Goal: Information Seeking & Learning: Learn about a topic

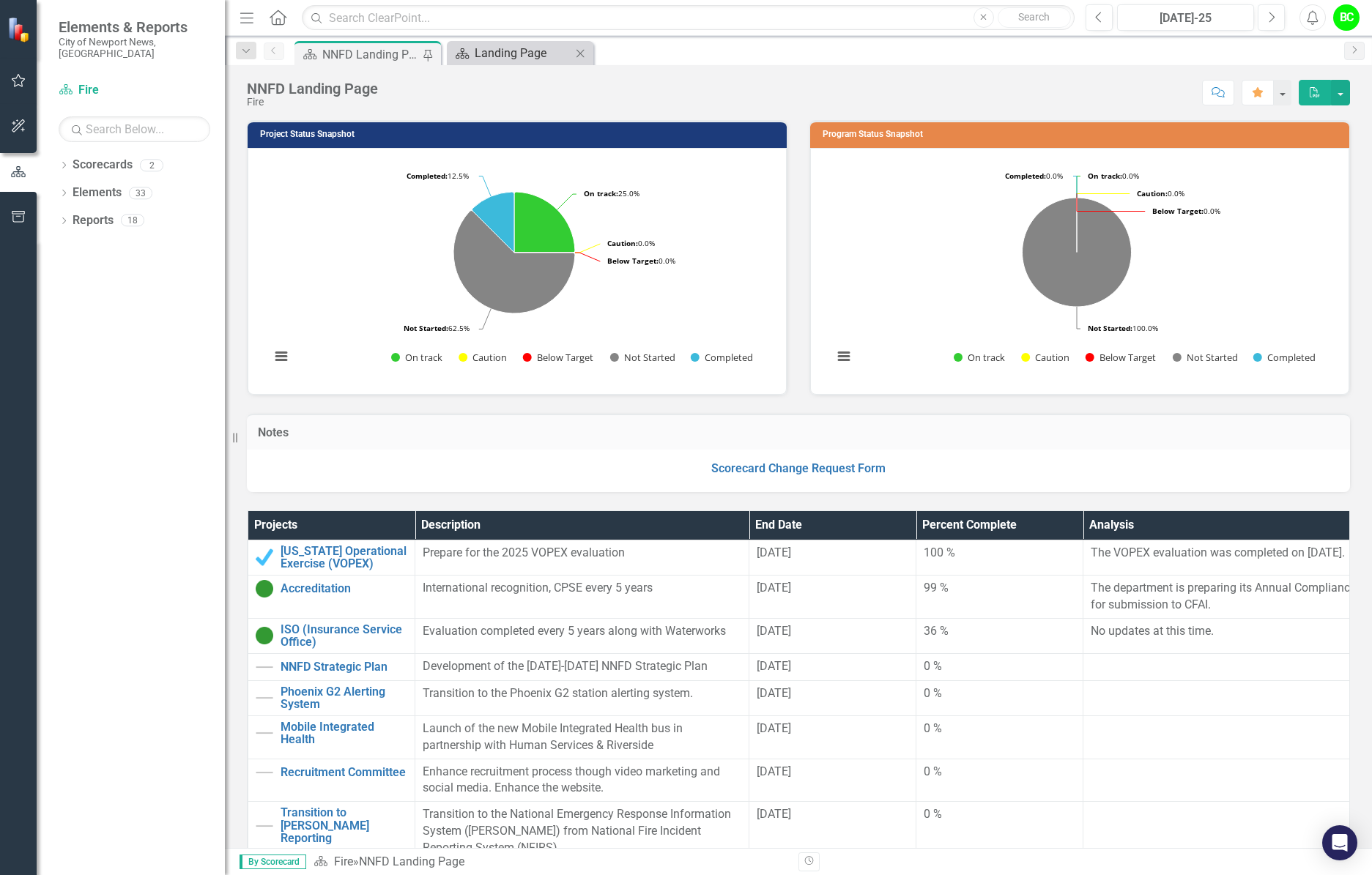
click at [486, 56] on div "Landing Page" at bounding box center [522, 53] width 97 height 18
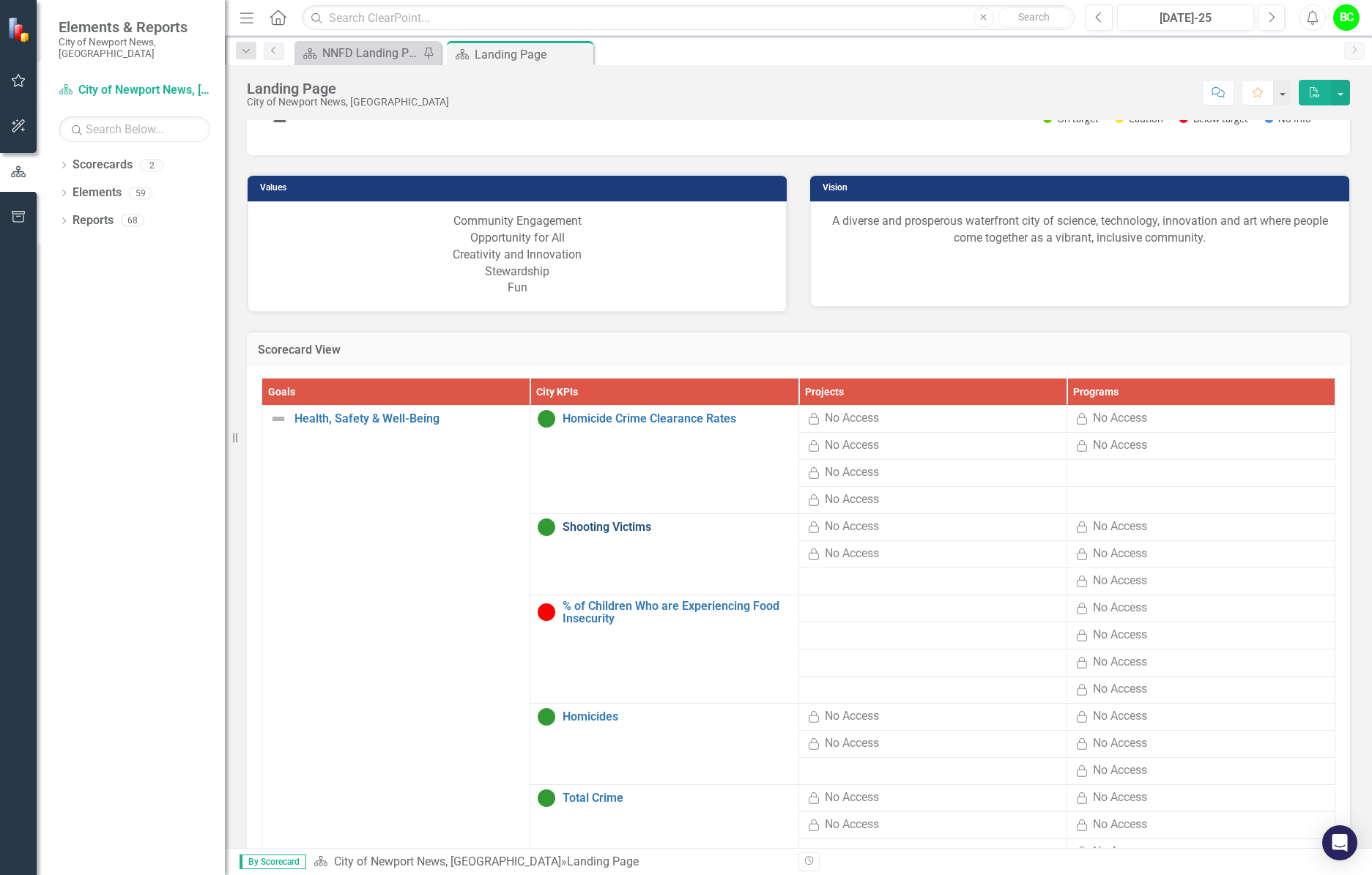
click at [565, 521] on link "Shooting Victims" at bounding box center [676, 527] width 228 height 13
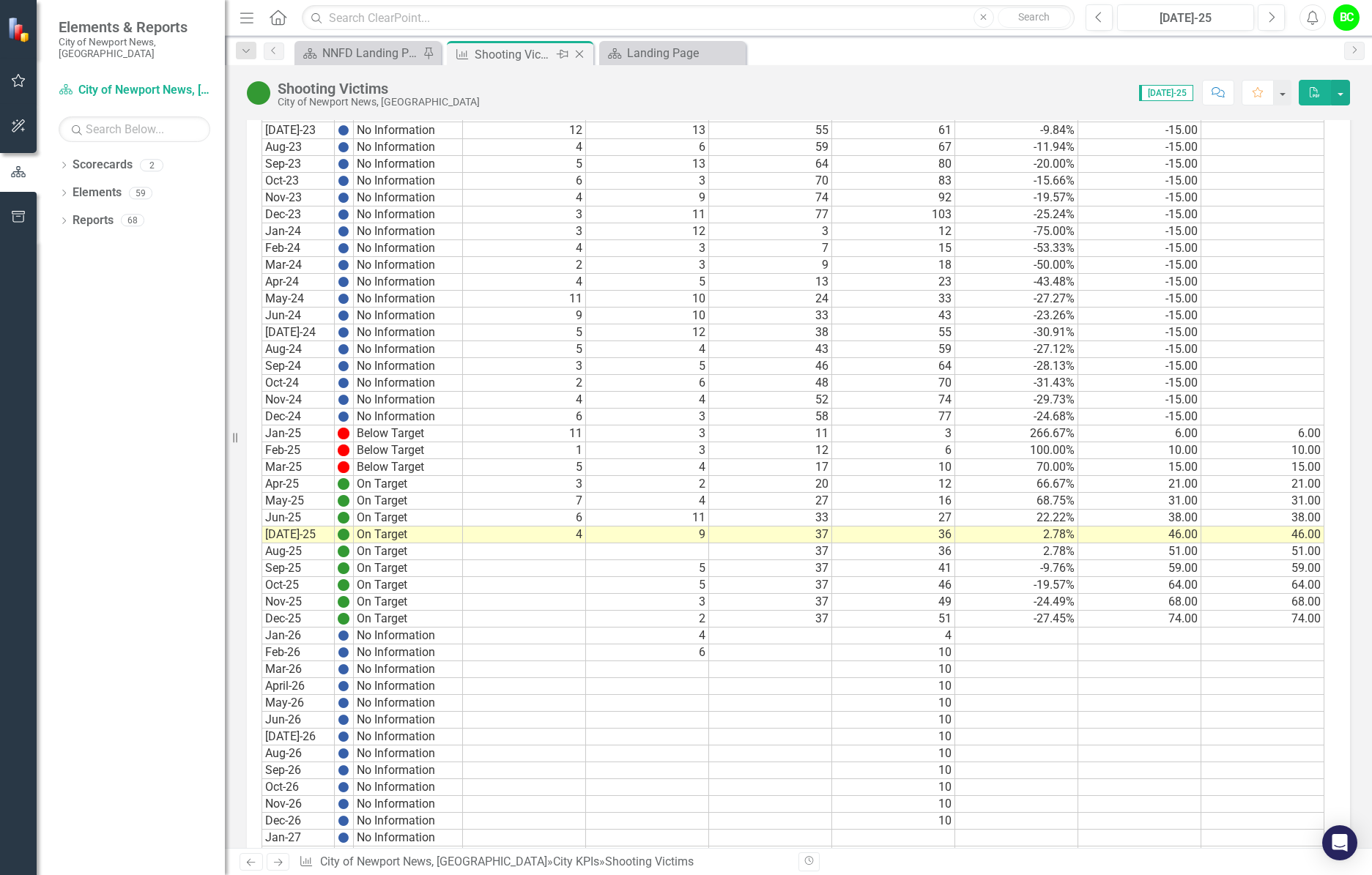
click at [588, 55] on div "Close" at bounding box center [580, 54] width 19 height 18
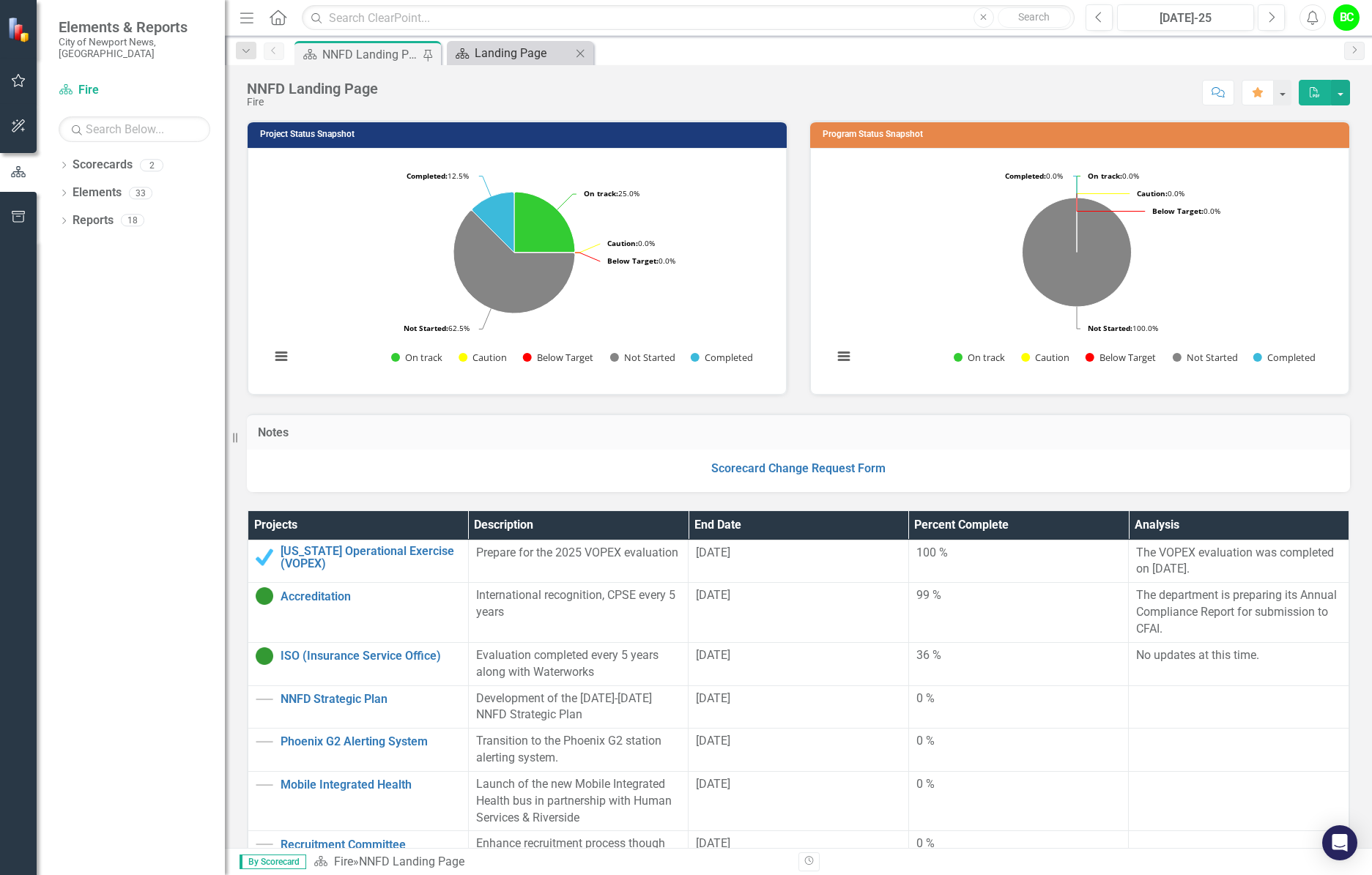
click at [531, 56] on div "Landing Page" at bounding box center [522, 53] width 97 height 18
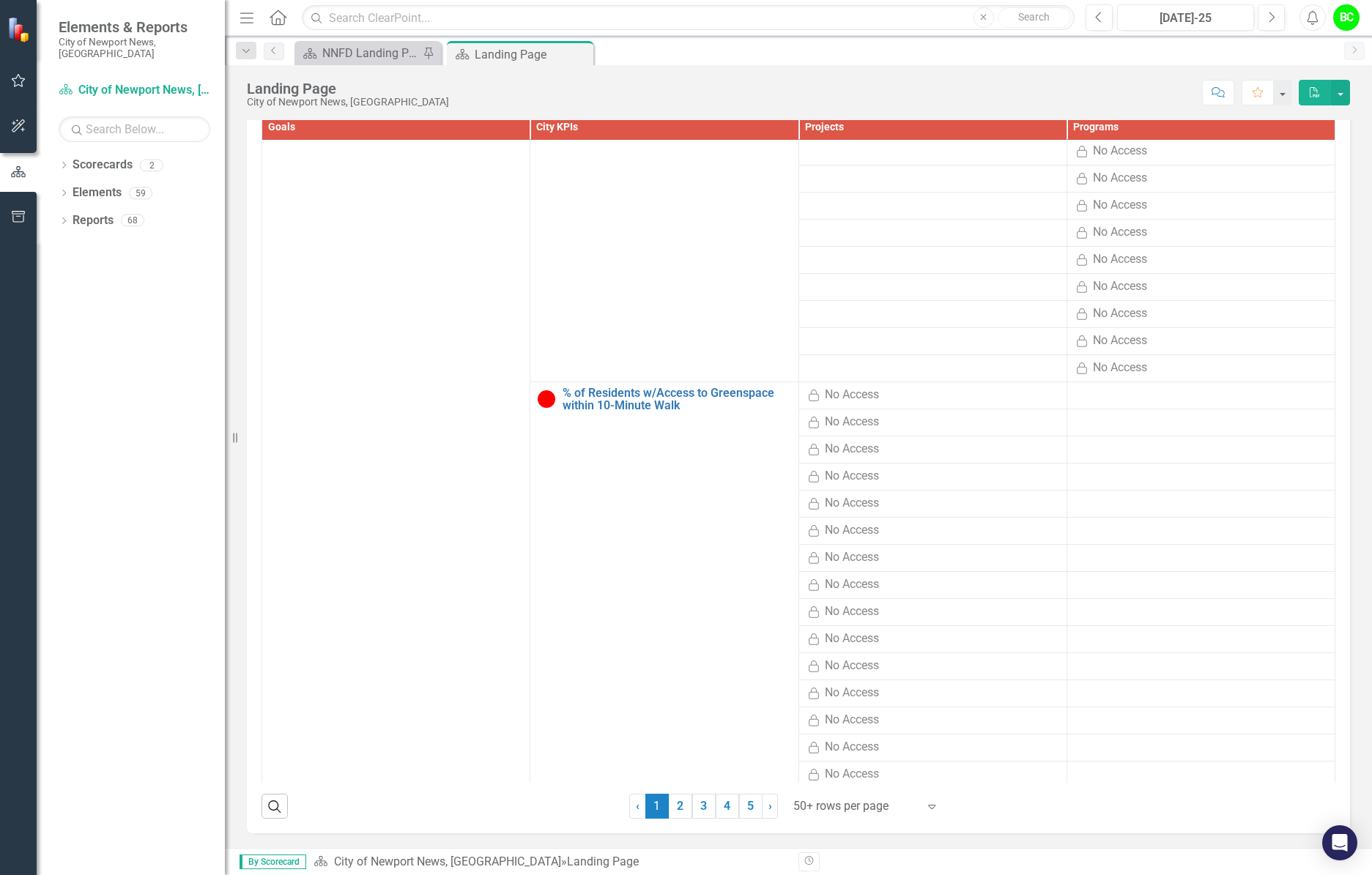
scroll to position [293, 0]
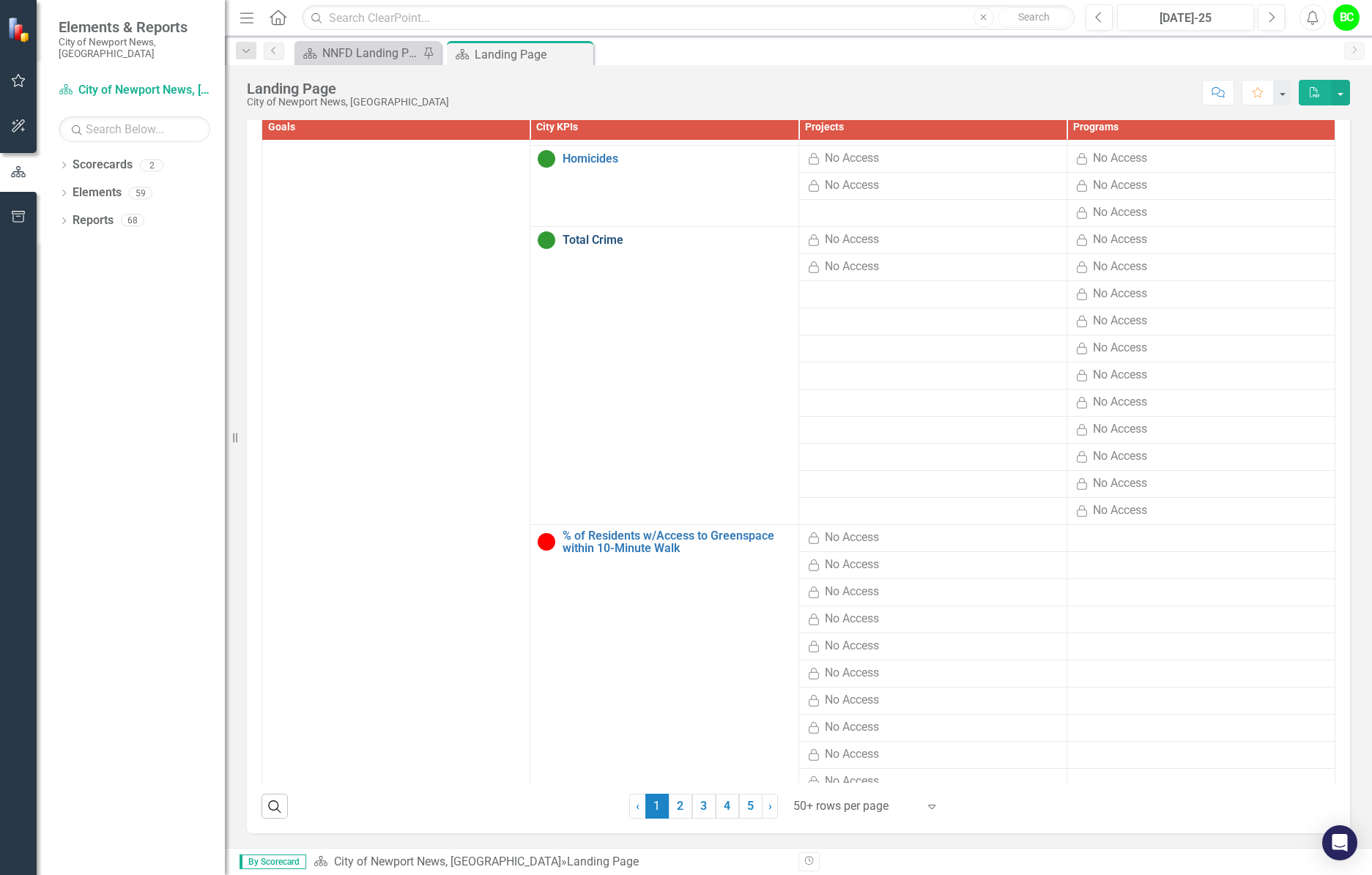
click at [577, 246] on link "Total Crime" at bounding box center [676, 240] width 228 height 13
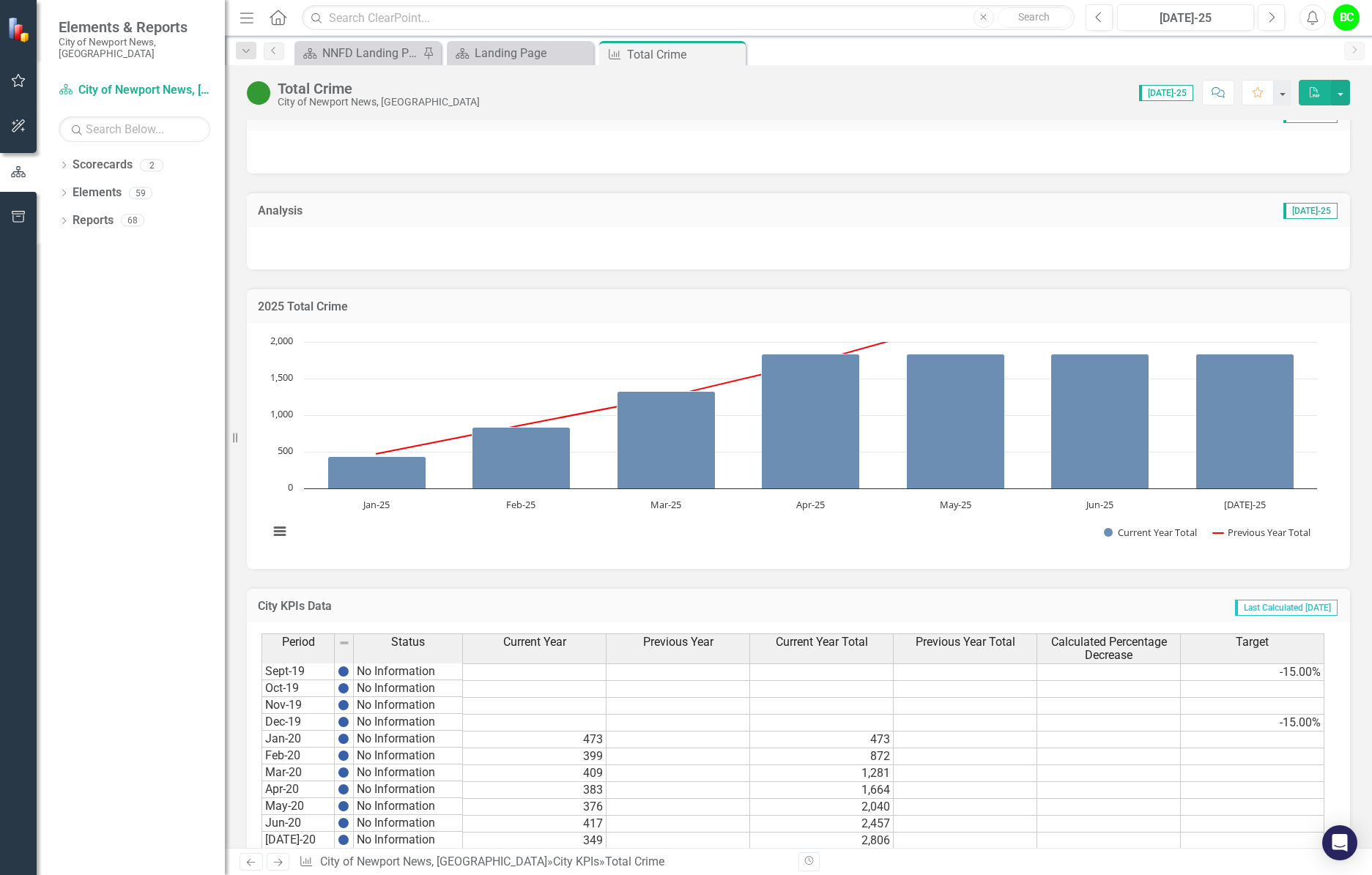
scroll to position [366, 0]
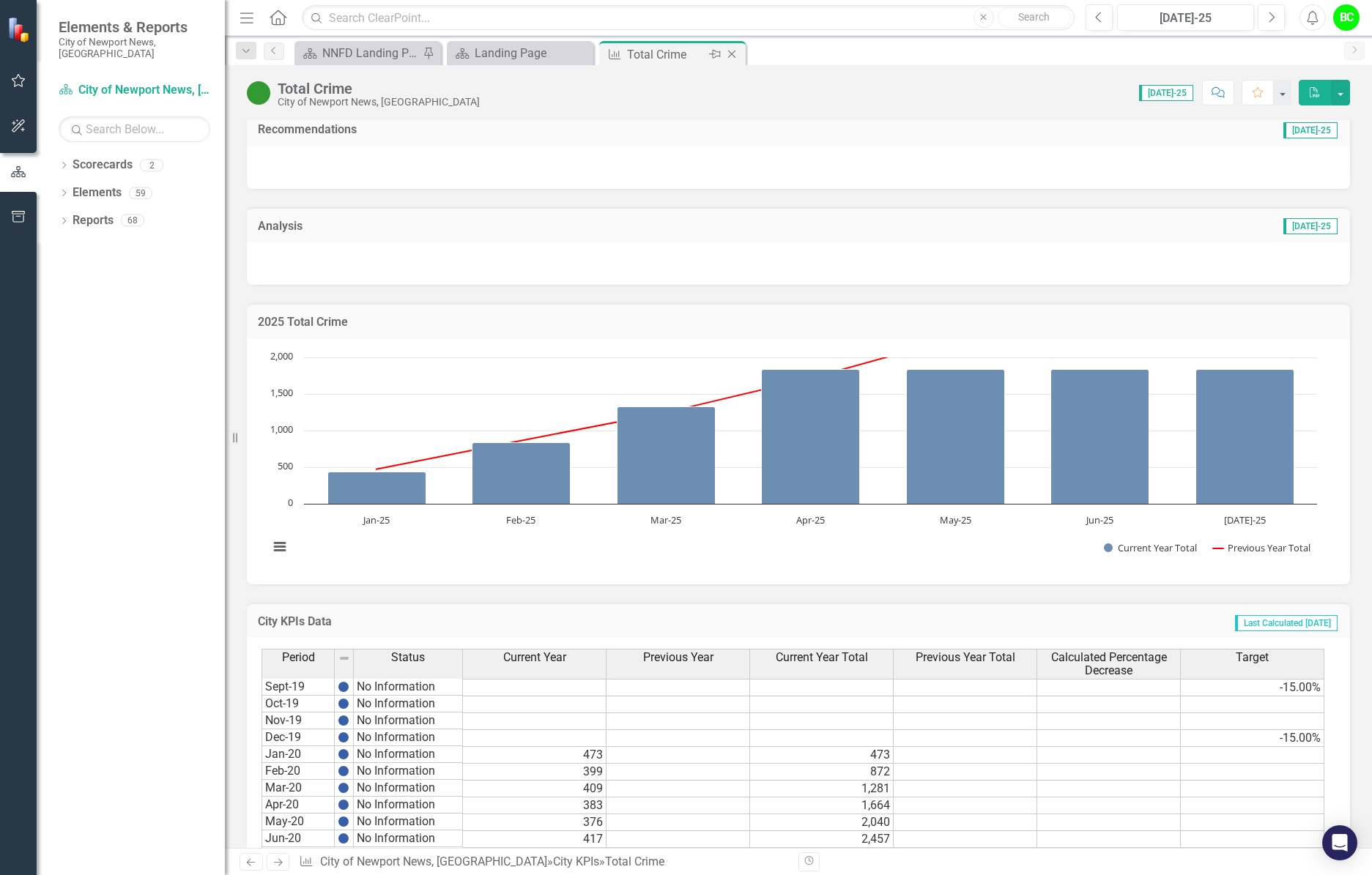
click at [734, 48] on icon "Close" at bounding box center [732, 54] width 15 height 12
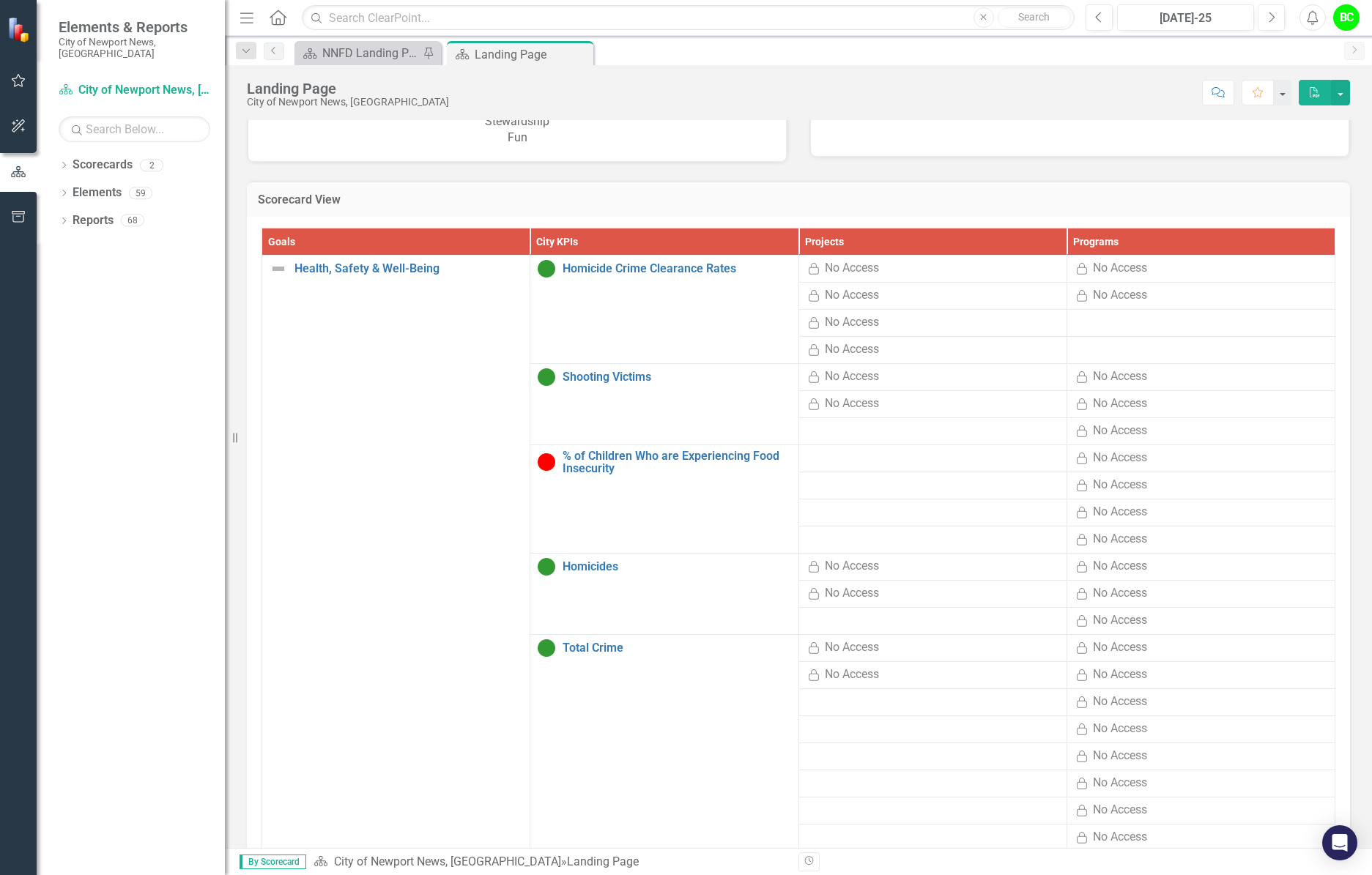
scroll to position [1436, 0]
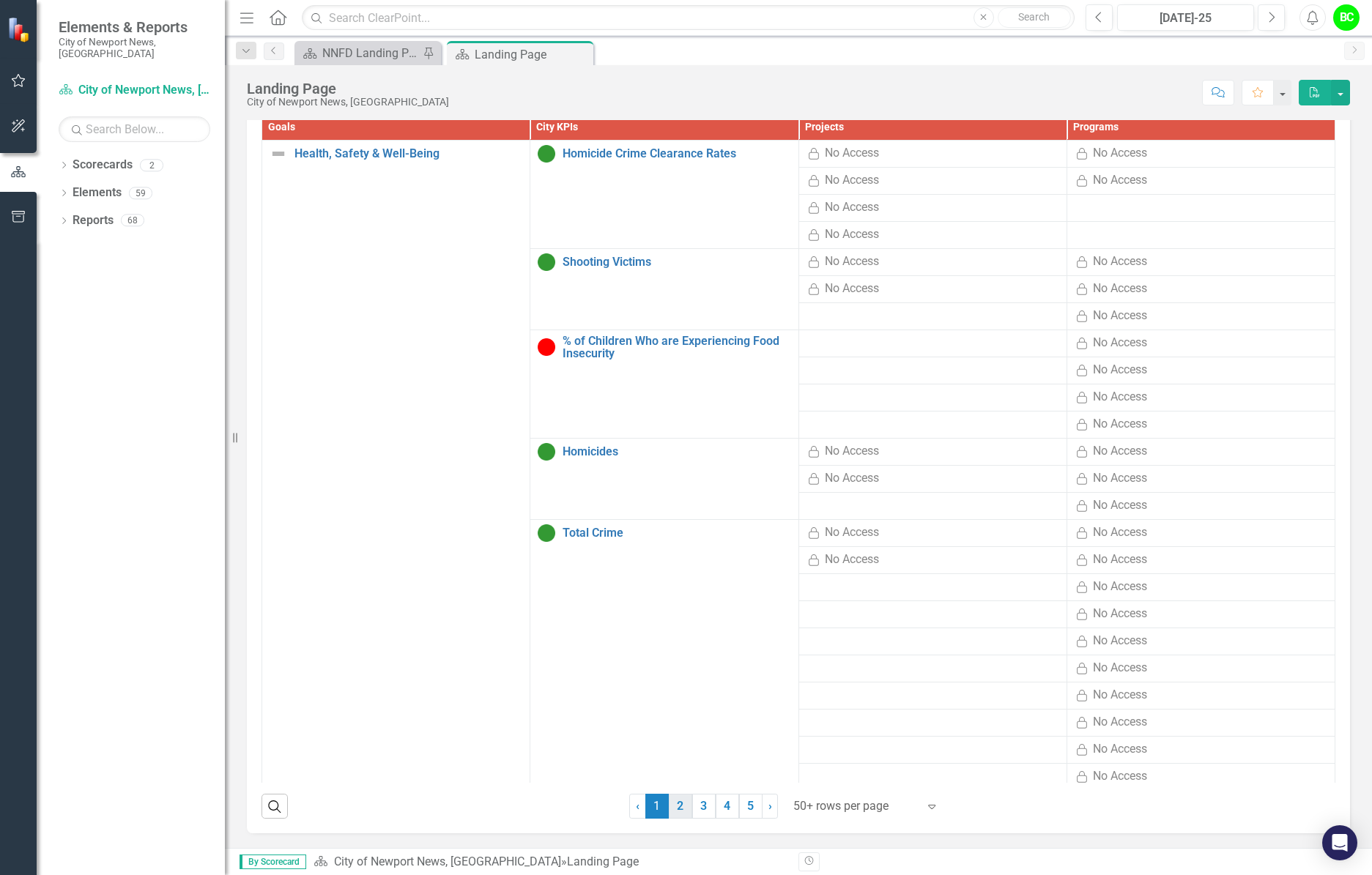
click at [669, 799] on link "2" at bounding box center [681, 806] width 24 height 25
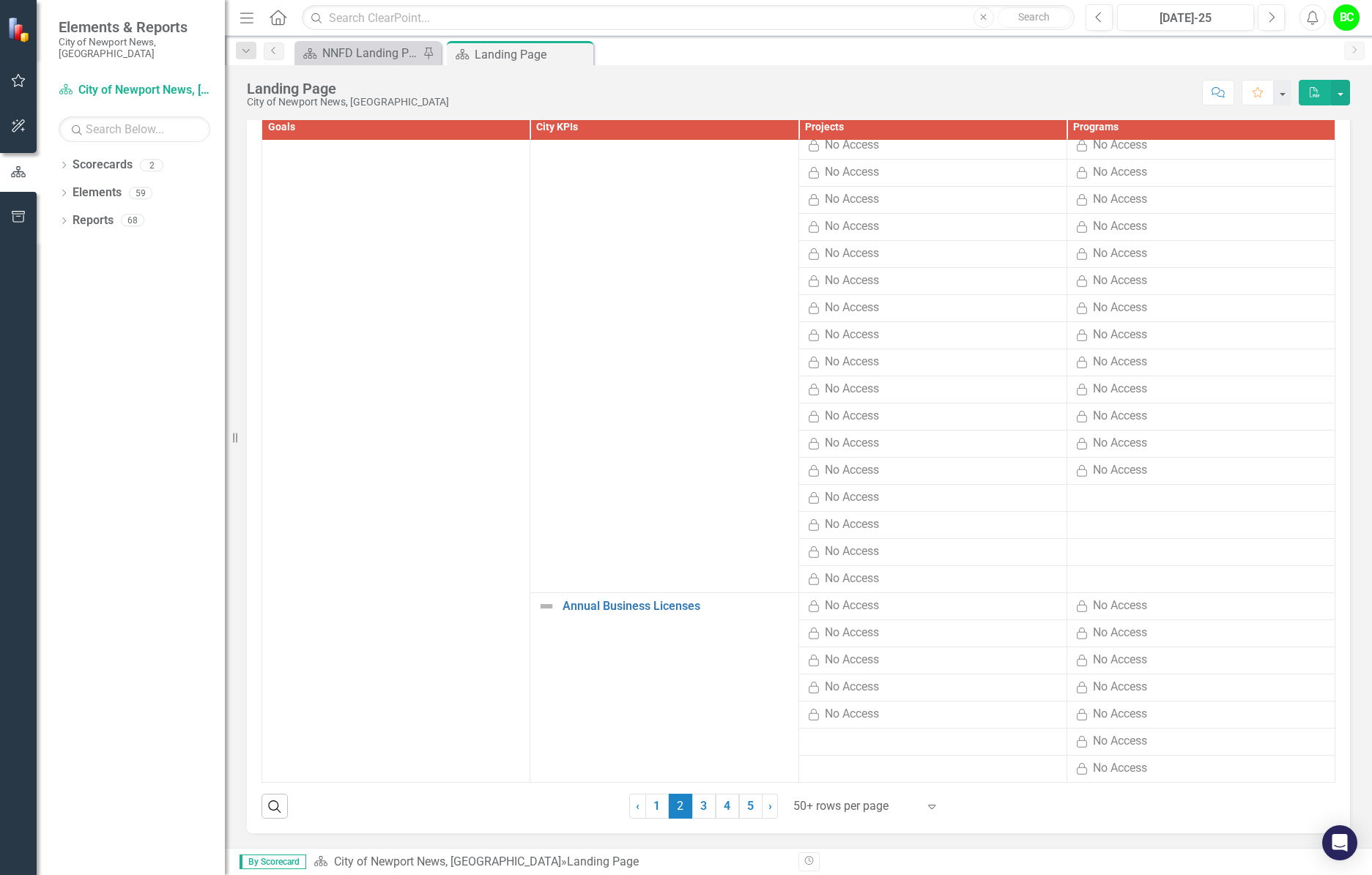
click at [824, 811] on div at bounding box center [855, 806] width 124 height 20
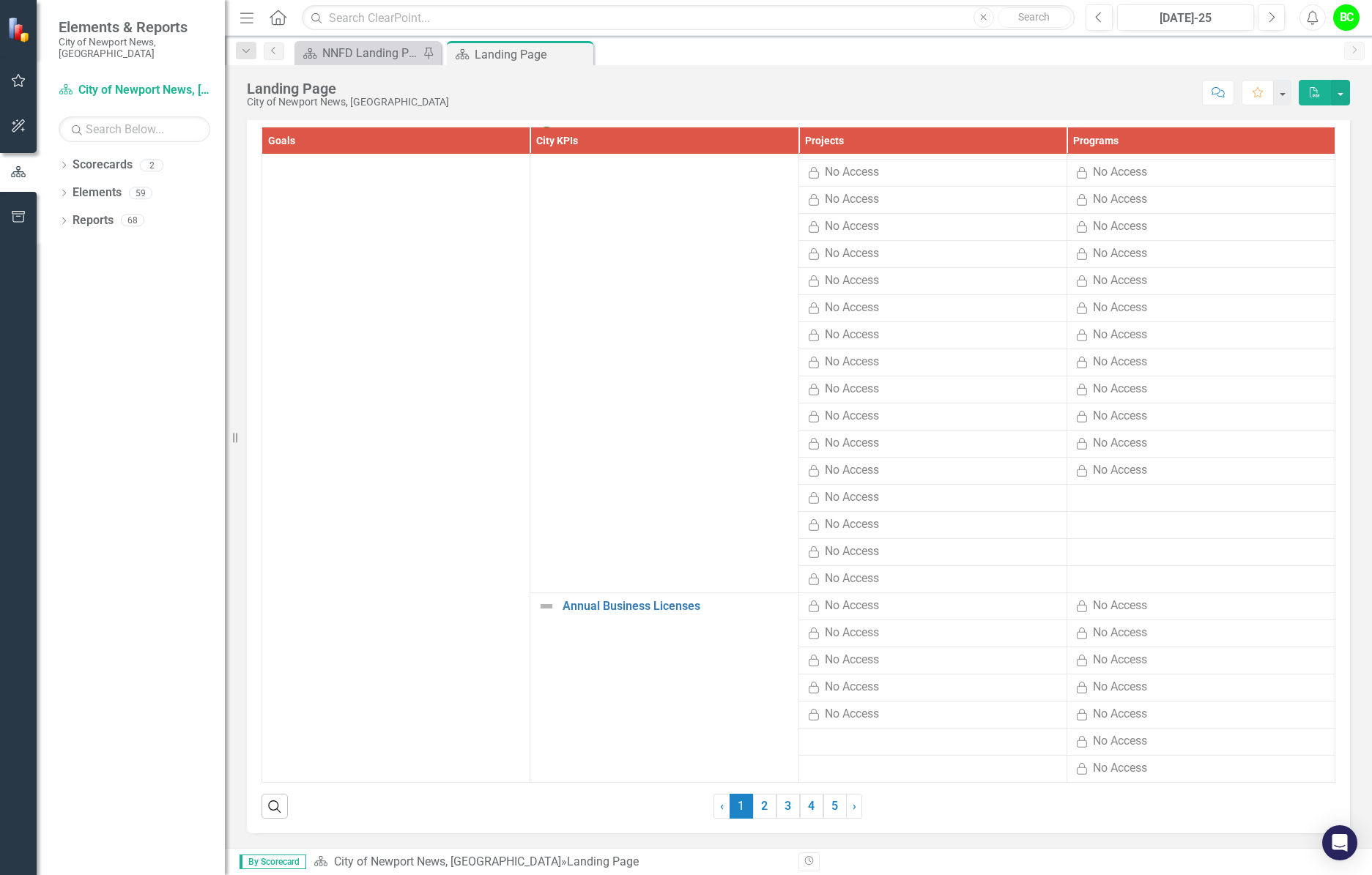
scroll to position [800, 0]
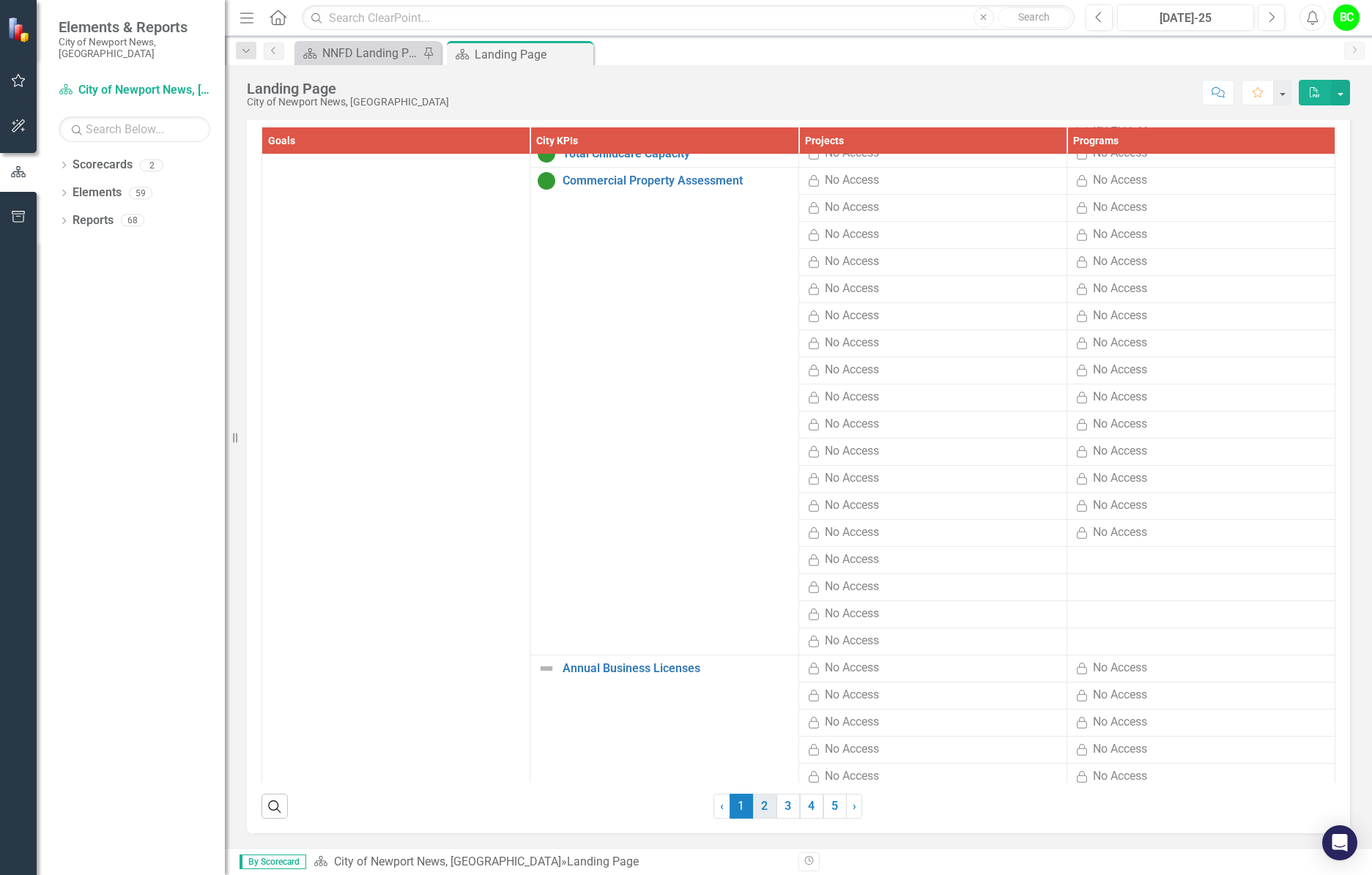
click at [764, 816] on link "2" at bounding box center [765, 806] width 24 height 25
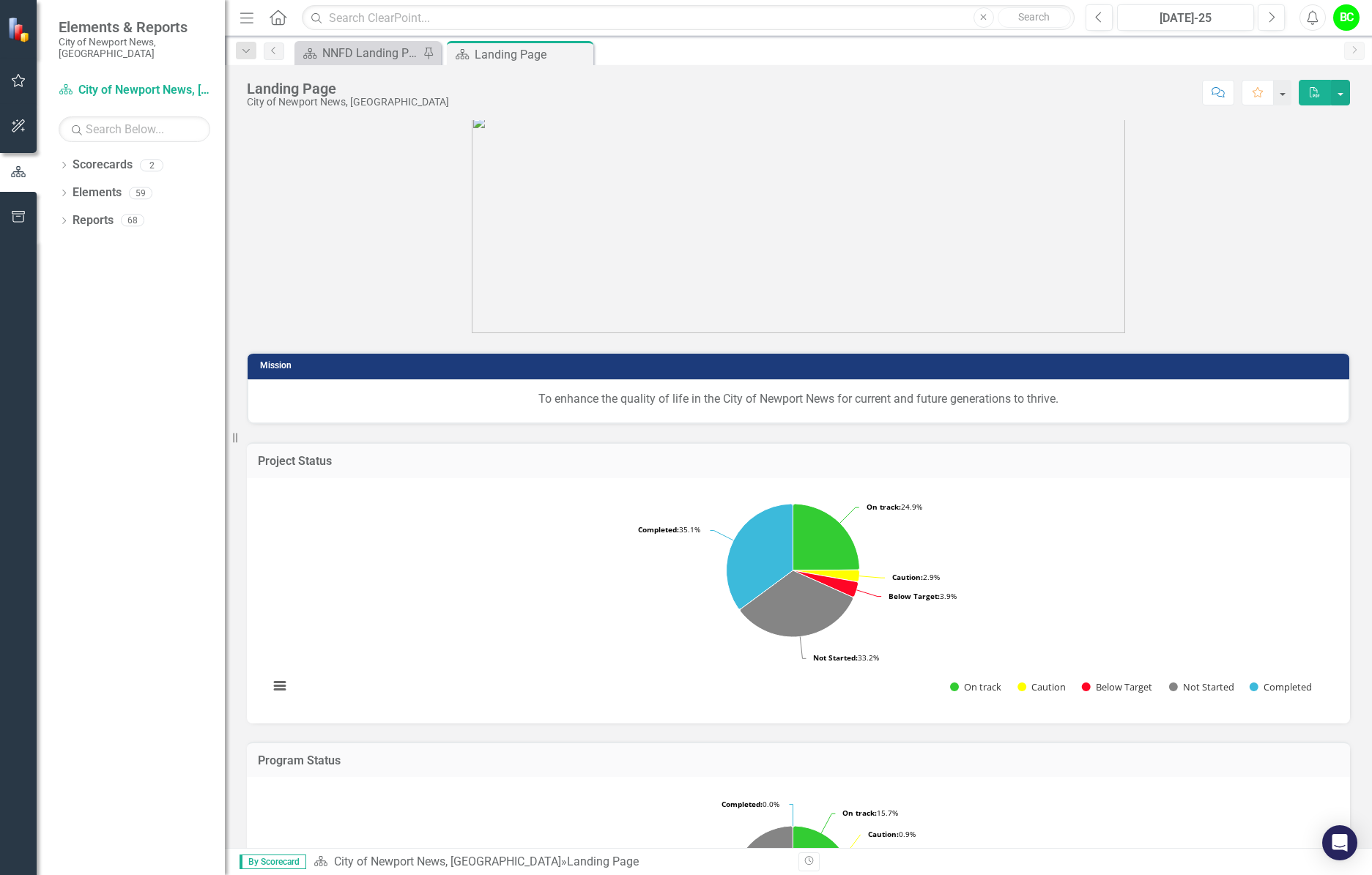
scroll to position [0, 0]
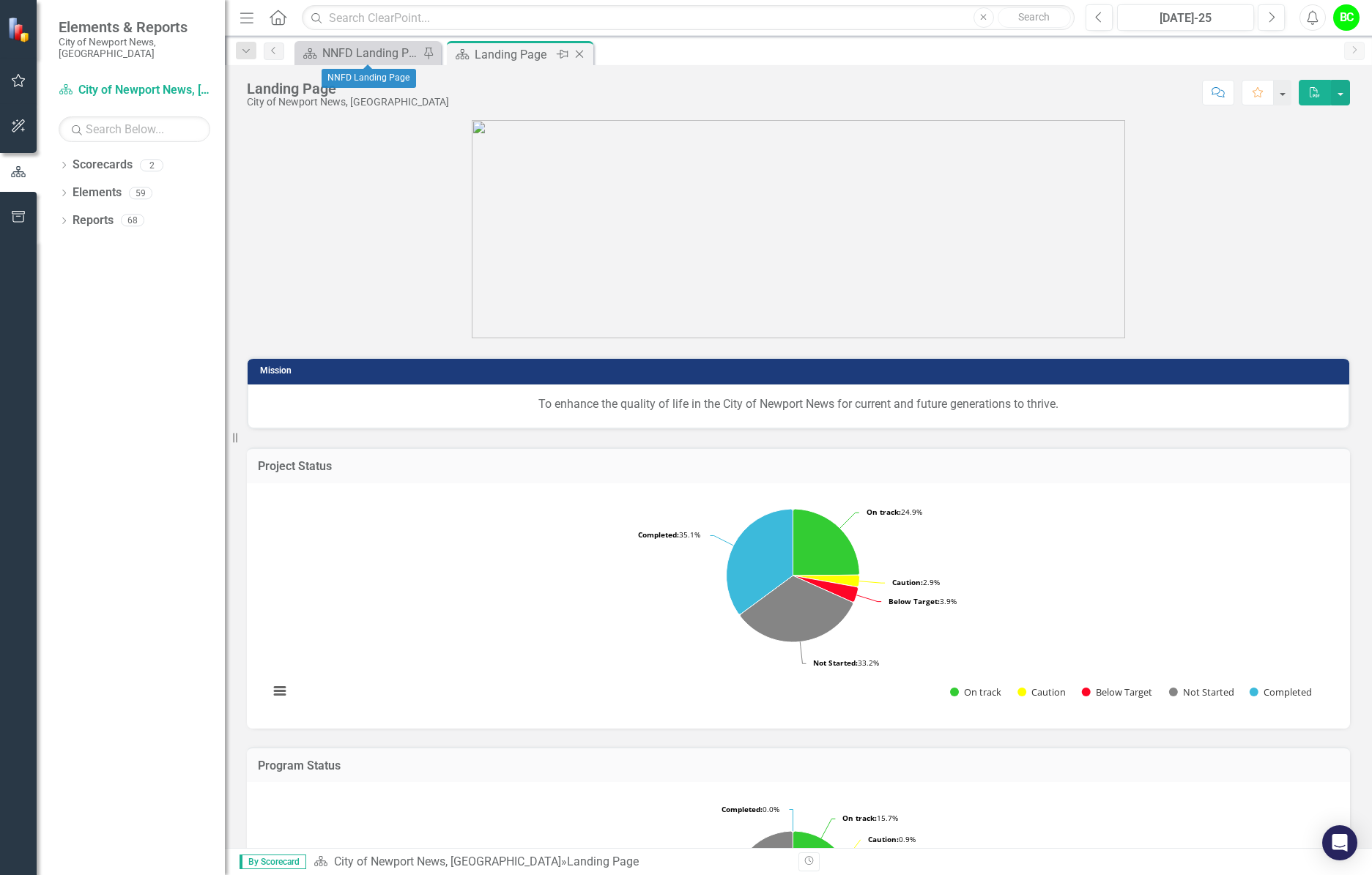
click at [559, 50] on icon "Pin" at bounding box center [562, 54] width 12 height 15
click at [579, 57] on icon "Pin" at bounding box center [579, 55] width 12 height 15
click at [565, 56] on icon at bounding box center [562, 54] width 12 height 9
click at [499, 56] on div "Landing Page" at bounding box center [522, 54] width 97 height 18
click at [279, 20] on icon "Home" at bounding box center [278, 17] width 19 height 16
